Goal: Information Seeking & Learning: Learn about a topic

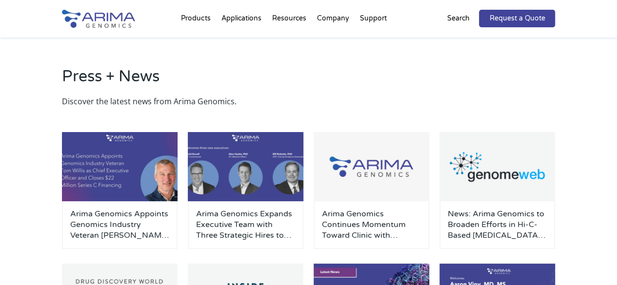
click at [110, 15] on img at bounding box center [98, 19] width 73 height 18
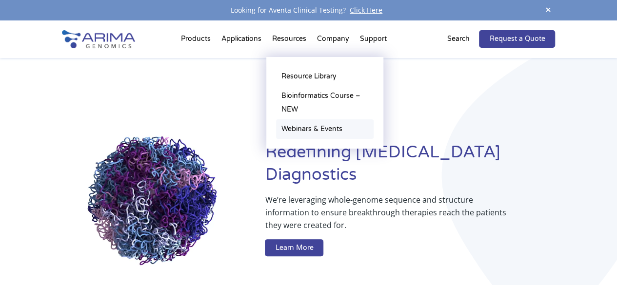
click at [311, 130] on link "Webinars & Events" at bounding box center [325, 130] width 98 height 20
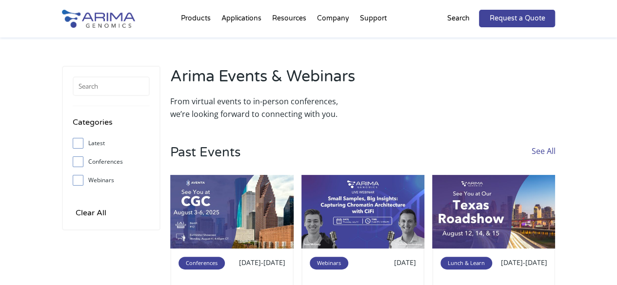
click at [77, 180] on input "Webinars" at bounding box center [78, 180] width 6 height 6
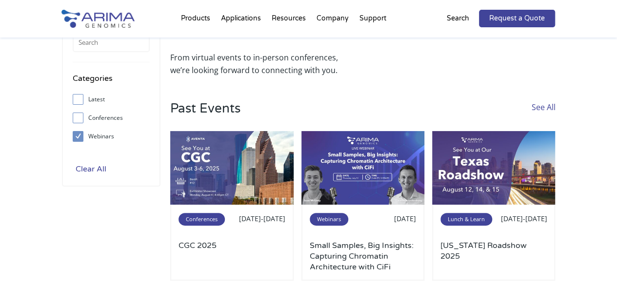
scroll to position [42, 0]
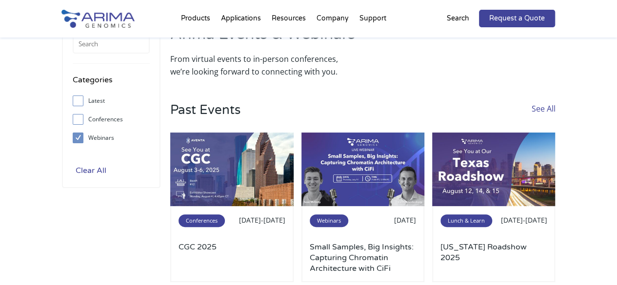
click at [84, 170] on input "Clear All" at bounding box center [91, 171] width 37 height 14
checkbox input "false"
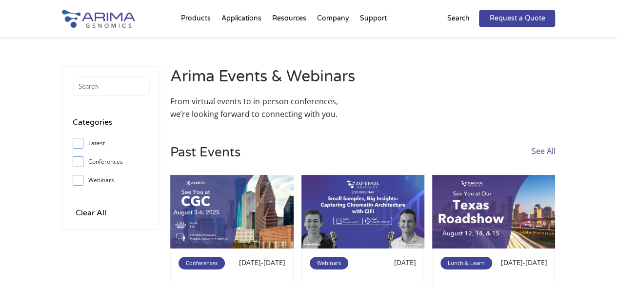
click at [123, 20] on img at bounding box center [98, 19] width 73 height 18
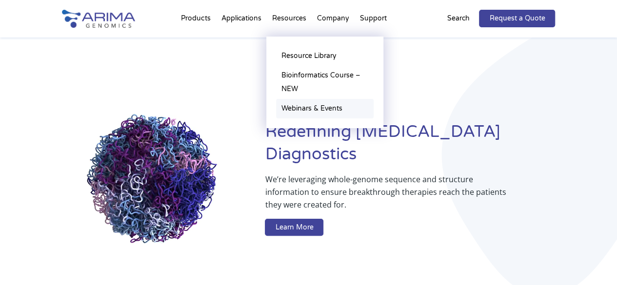
click at [305, 106] on link "Webinars & Events" at bounding box center [325, 109] width 98 height 20
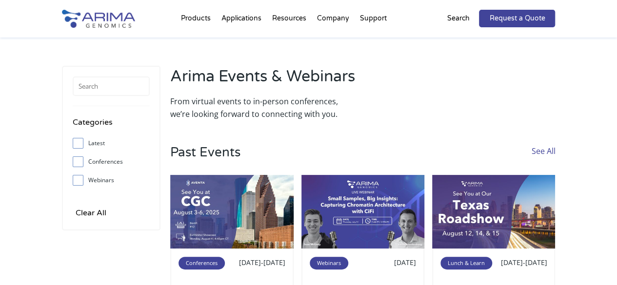
click at [100, 143] on label "Latest" at bounding box center [111, 143] width 77 height 15
click at [81, 143] on input "Latest" at bounding box center [78, 143] width 6 height 6
checkbox input "true"
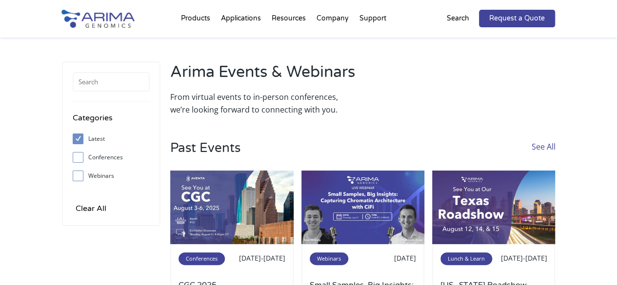
scroll to position [3, 0]
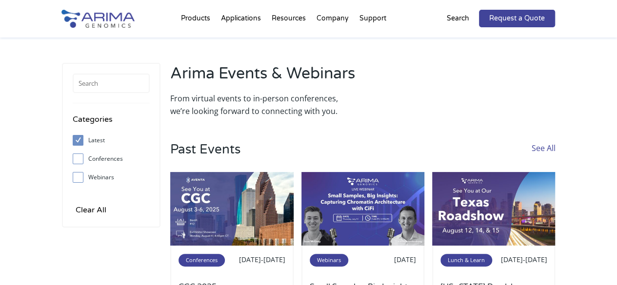
click at [267, 66] on h2 "Arima Events & Webinars" at bounding box center [264, 77] width 188 height 29
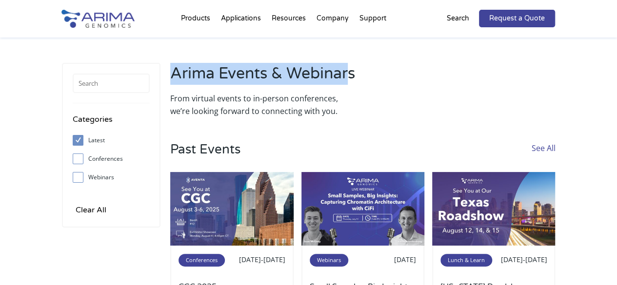
drag, startPoint x: 343, startPoint y: 73, endPoint x: 174, endPoint y: 77, distance: 169.8
click at [174, 77] on h2 "Arima Events & Webinars" at bounding box center [264, 77] width 188 height 29
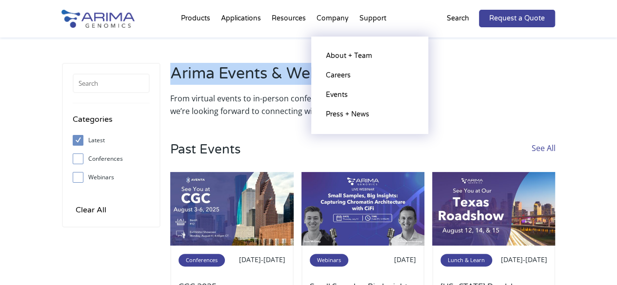
copy h2 "Arima Events & Webinar"
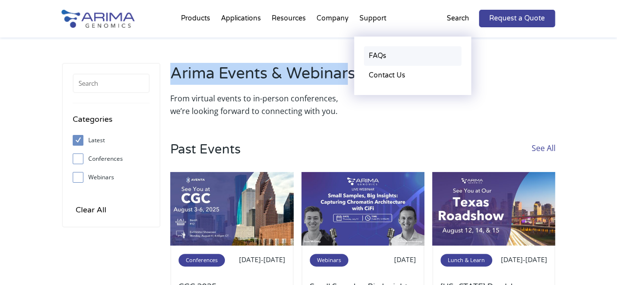
click at [386, 53] on link "FAQs" at bounding box center [413, 56] width 98 height 20
